Goal: Check status: Check status

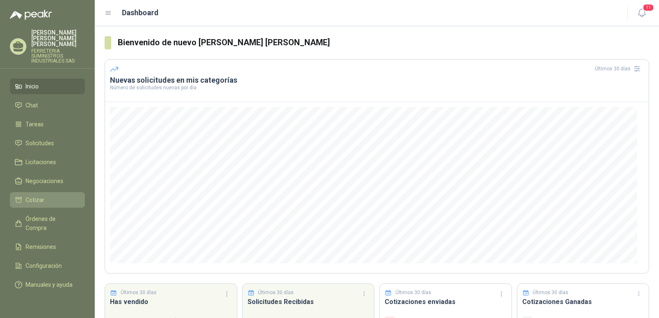
click at [54, 196] on li "Cotizar" at bounding box center [47, 200] width 65 height 9
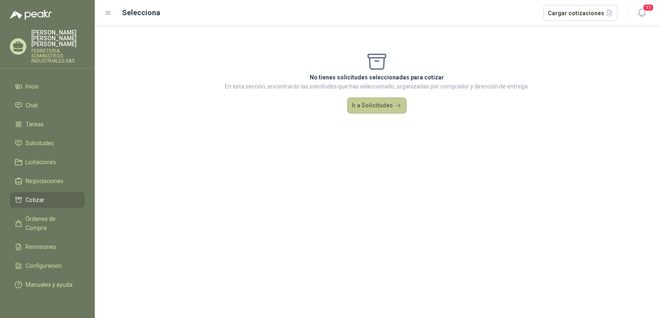
click at [376, 108] on button "Ir a Solicitudes" at bounding box center [376, 106] width 59 height 16
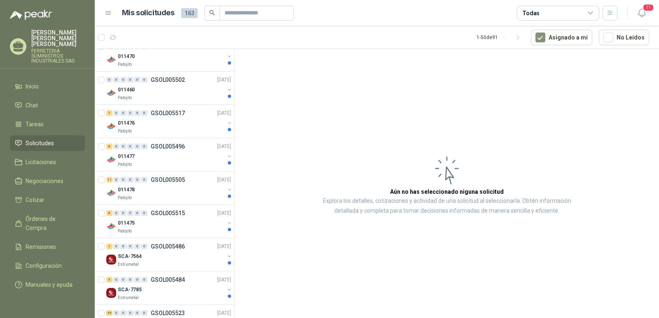
scroll to position [494, 0]
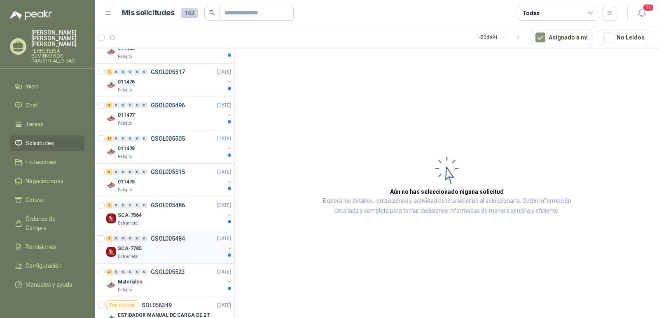
click at [168, 239] on p "GSOL005484" at bounding box center [168, 239] width 34 height 6
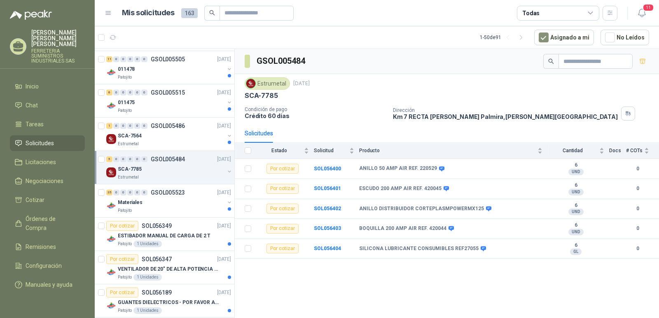
scroll to position [577, 0]
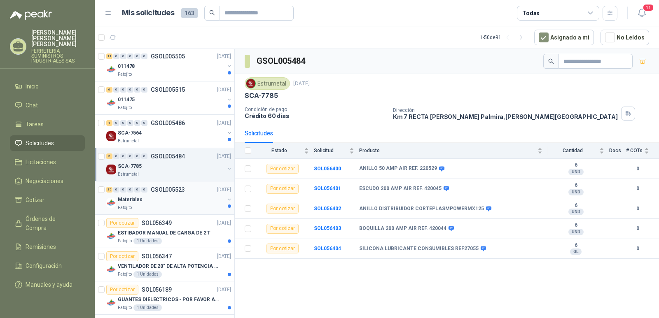
click at [166, 187] on p "GSOL005523" at bounding box center [168, 190] width 34 height 6
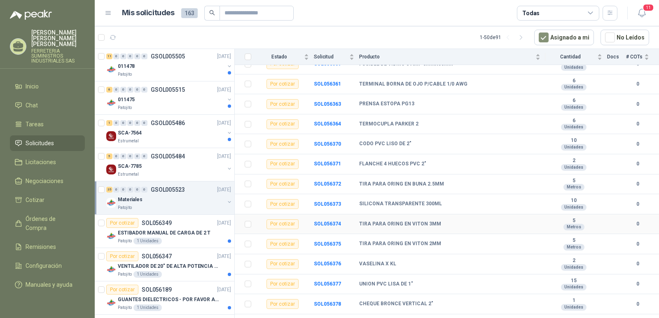
scroll to position [41, 0]
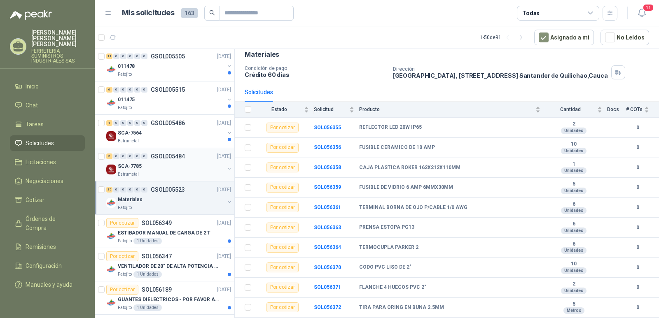
click at [161, 156] on p "GSOL005484" at bounding box center [168, 157] width 34 height 6
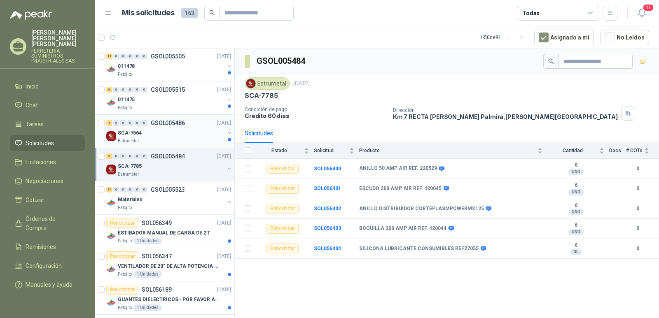
click at [169, 121] on p "GSOL005486" at bounding box center [168, 123] width 34 height 6
